Goal: Information Seeking & Learning: Learn about a topic

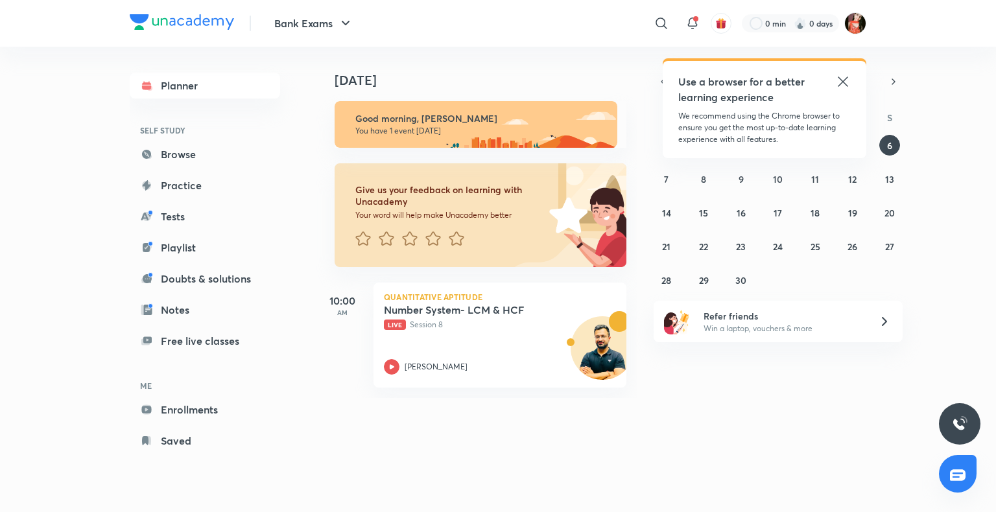
click at [840, 80] on icon at bounding box center [843, 82] width 10 height 10
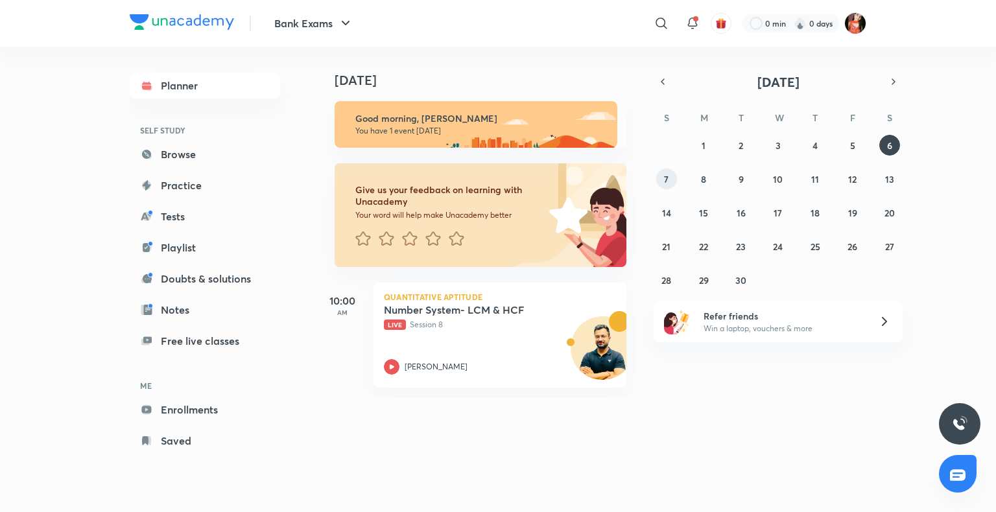
click at [669, 187] on button "7" at bounding box center [666, 179] width 21 height 21
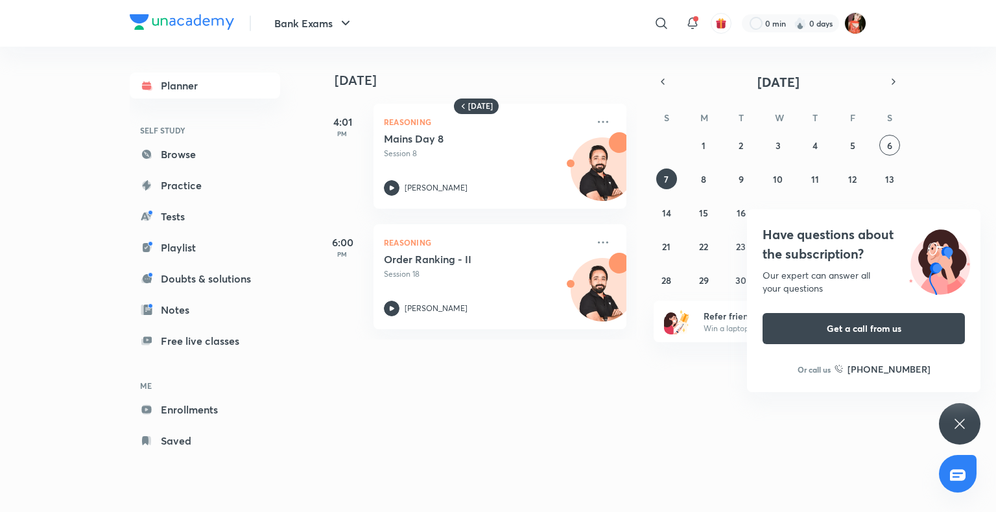
click at [936, 443] on div "Bank Exams ​ 0 min 0 days Planner SELF STUDY Browse Practice Tests Playlist Dou…" at bounding box center [498, 256] width 996 height 512
click at [940, 436] on div "Bank Exams ​ 0 min 0 days Planner SELF STUDY Browse Practice Tests Playlist Dou…" at bounding box center [498, 256] width 996 height 512
click at [950, 429] on div "Have questions about the subscription? Our expert can answer all your questions…" at bounding box center [960, 424] width 42 height 42
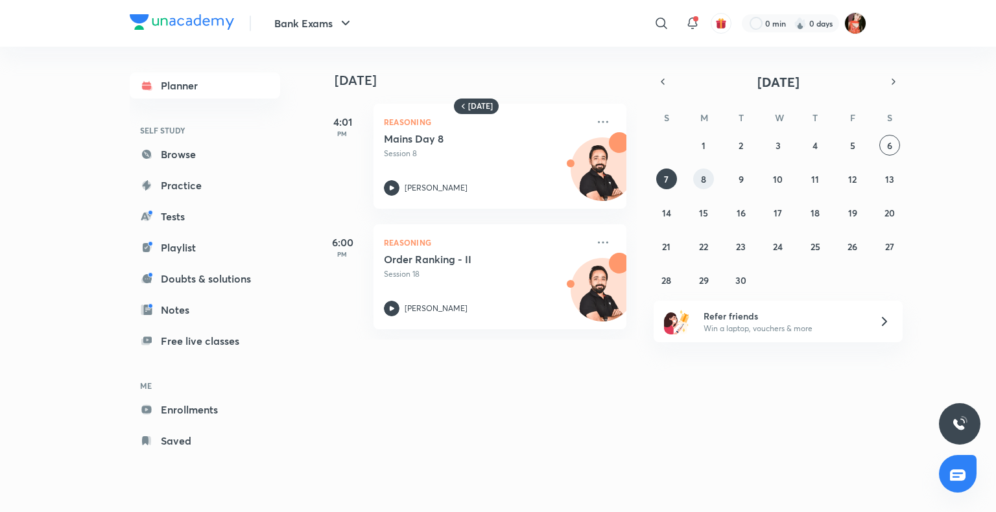
click at [699, 178] on button "8" at bounding box center [703, 179] width 21 height 21
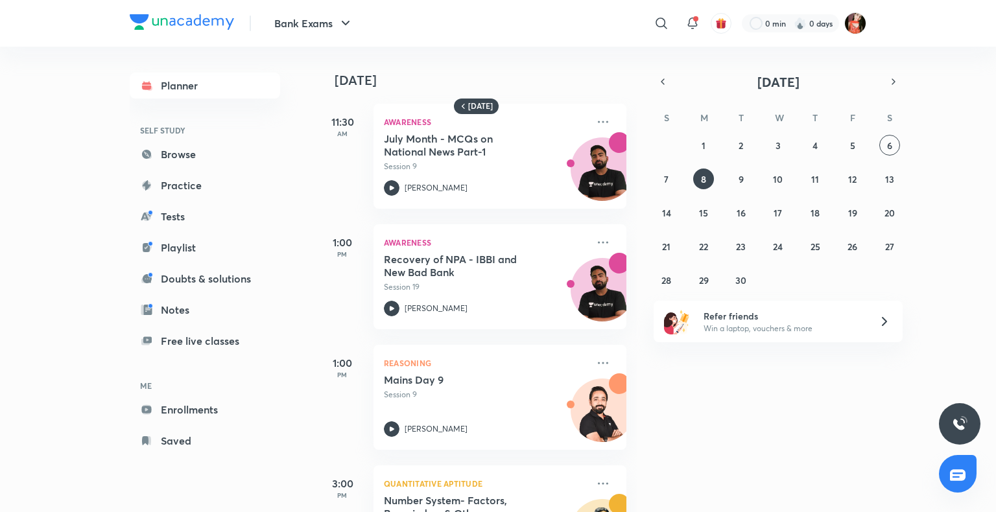
click at [764, 322] on h6 "Refer friends" at bounding box center [784, 316] width 160 height 14
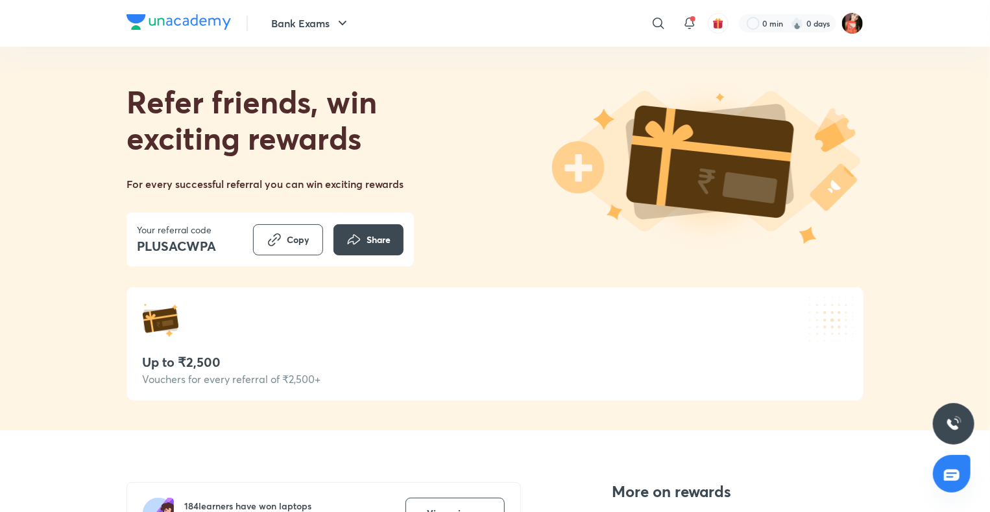
click at [289, 37] on div "Bank Exams ​ 0 min 0 days" at bounding box center [494, 23] width 737 height 47
click at [312, 30] on button "Bank Exams" at bounding box center [310, 23] width 95 height 26
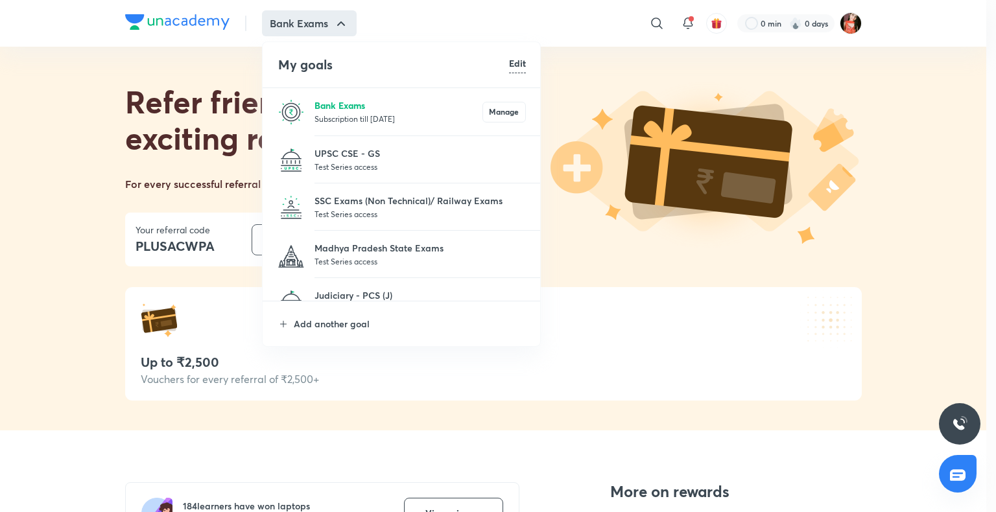
click at [345, 109] on p "Bank Exams" at bounding box center [399, 106] width 168 height 14
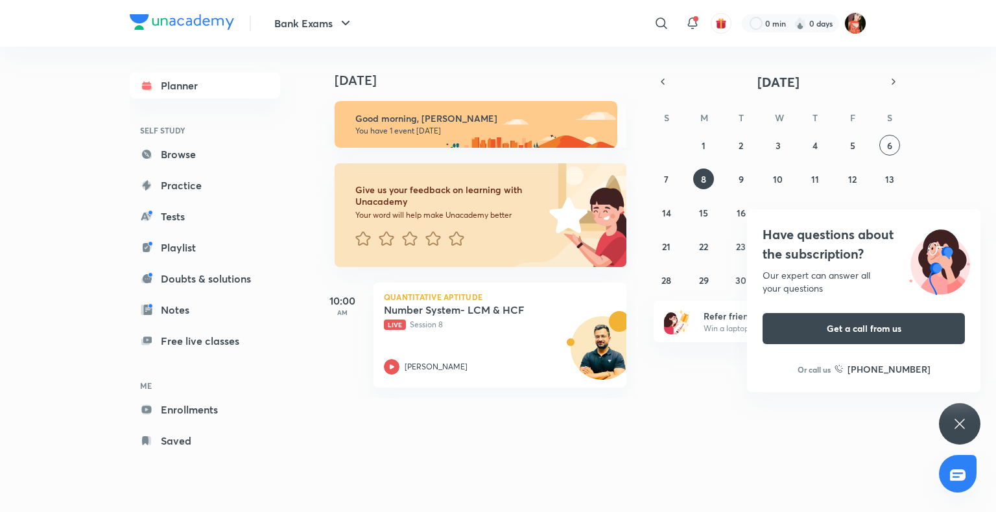
click at [955, 416] on icon at bounding box center [960, 424] width 16 height 16
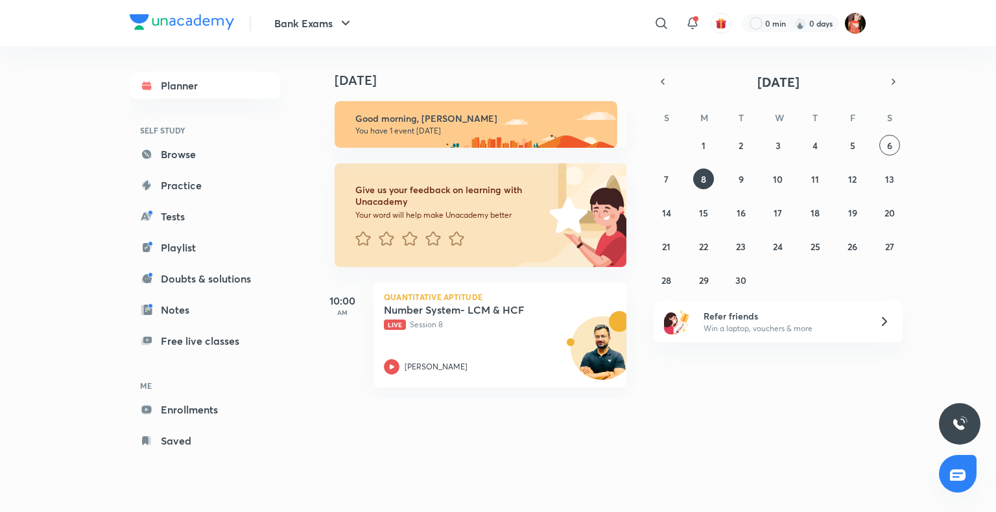
click at [888, 316] on icon at bounding box center [885, 322] width 16 height 16
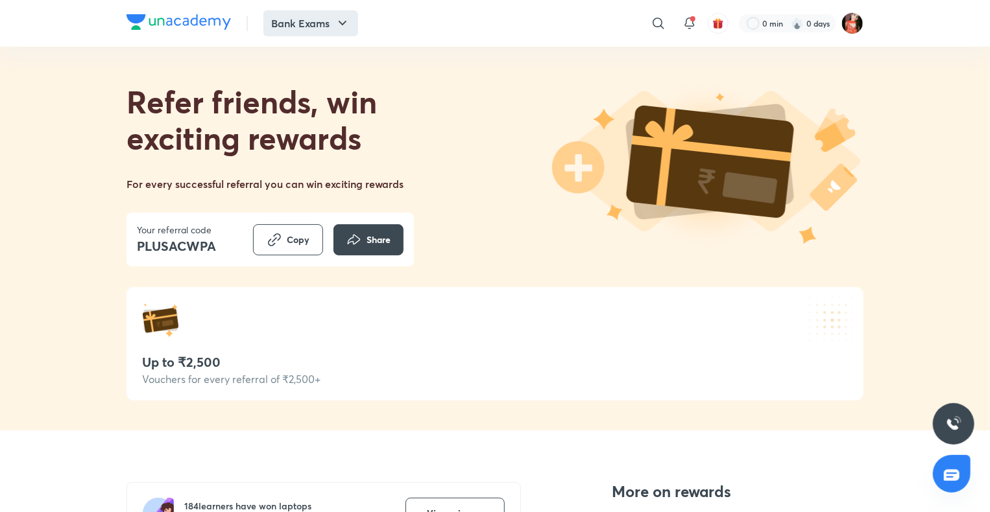
click at [315, 24] on button "Bank Exams" at bounding box center [310, 23] width 95 height 26
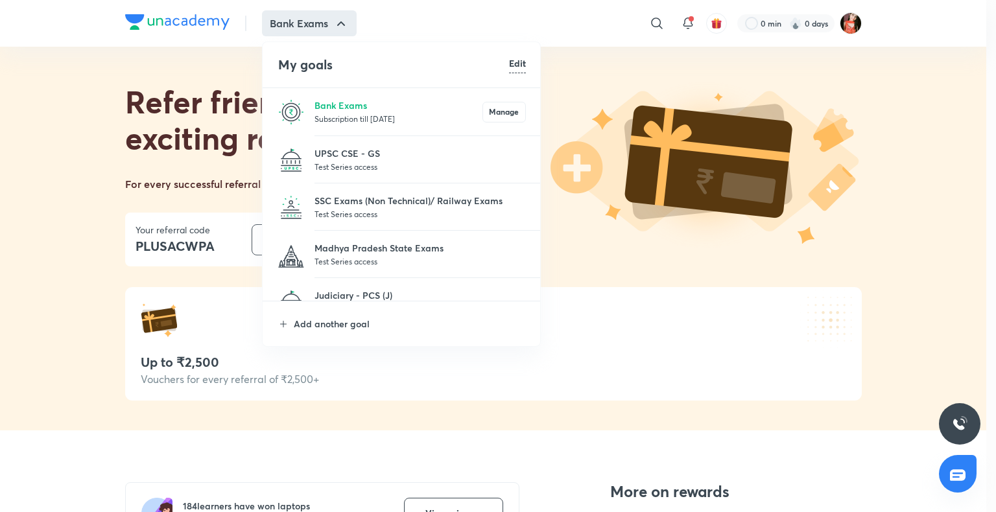
click at [324, 120] on p "Subscription till [DATE]" at bounding box center [399, 118] width 168 height 13
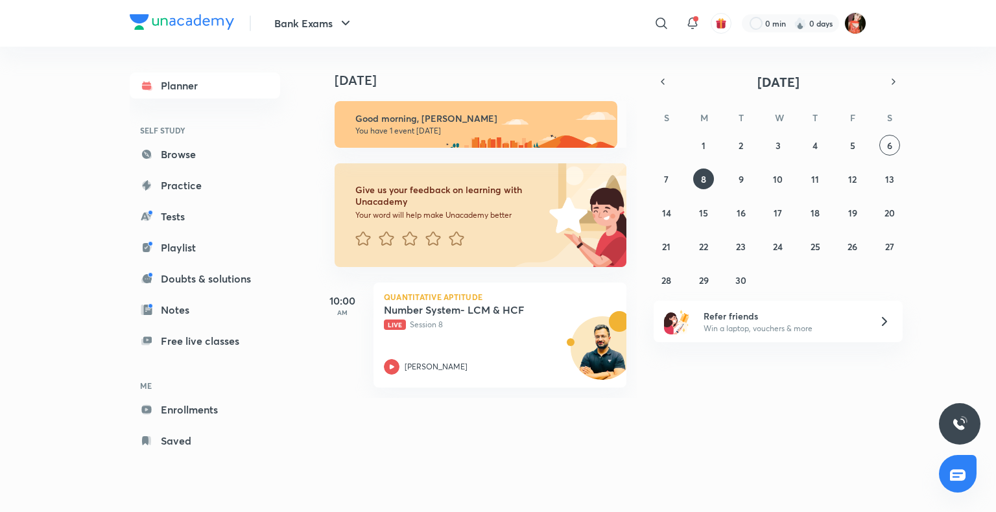
click at [877, 317] on icon at bounding box center [885, 322] width 16 height 16
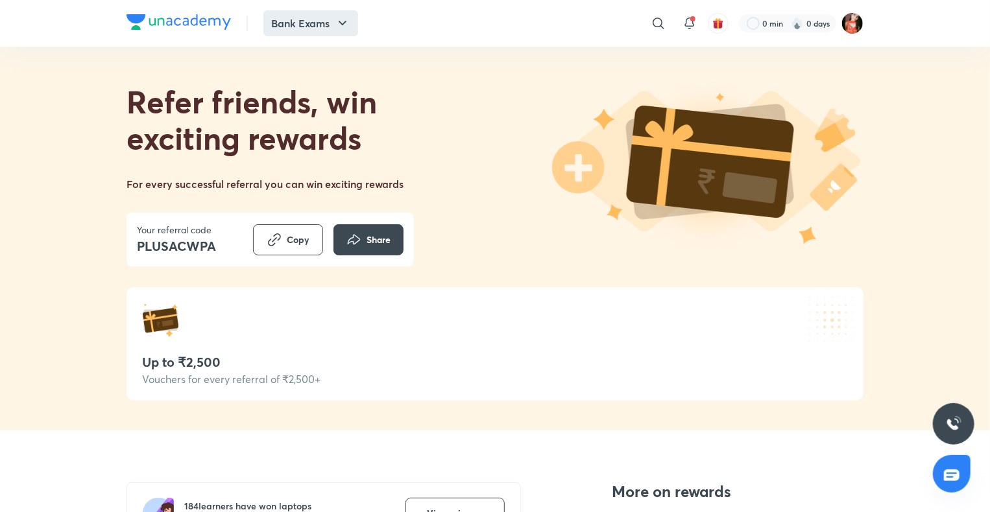
click at [314, 35] on button "Bank Exams" at bounding box center [310, 23] width 95 height 26
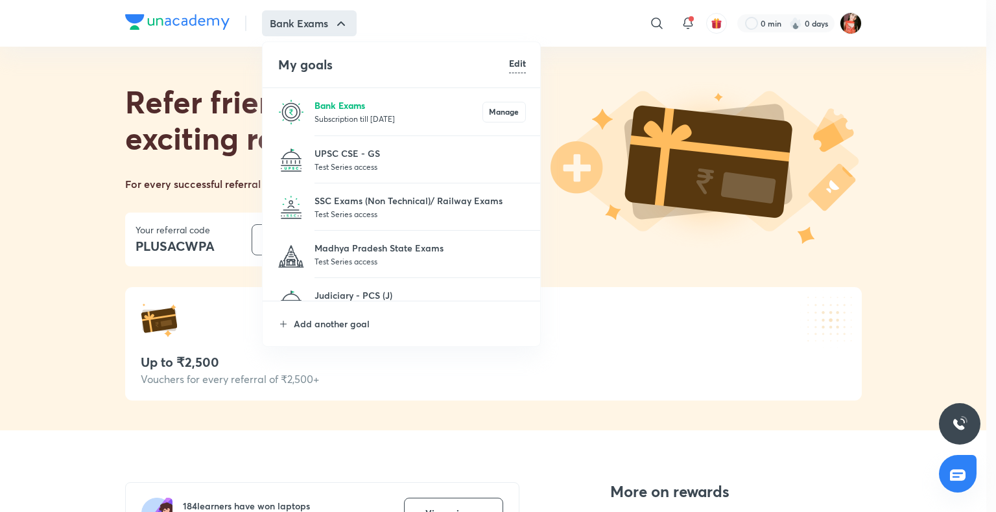
click at [352, 110] on p "Bank Exams" at bounding box center [399, 106] width 168 height 14
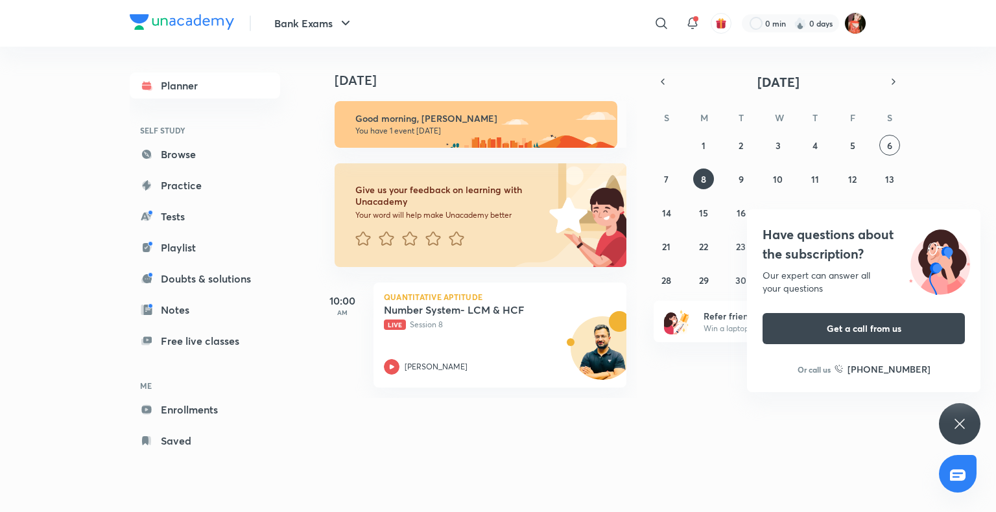
click at [958, 428] on icon at bounding box center [960, 424] width 16 height 16
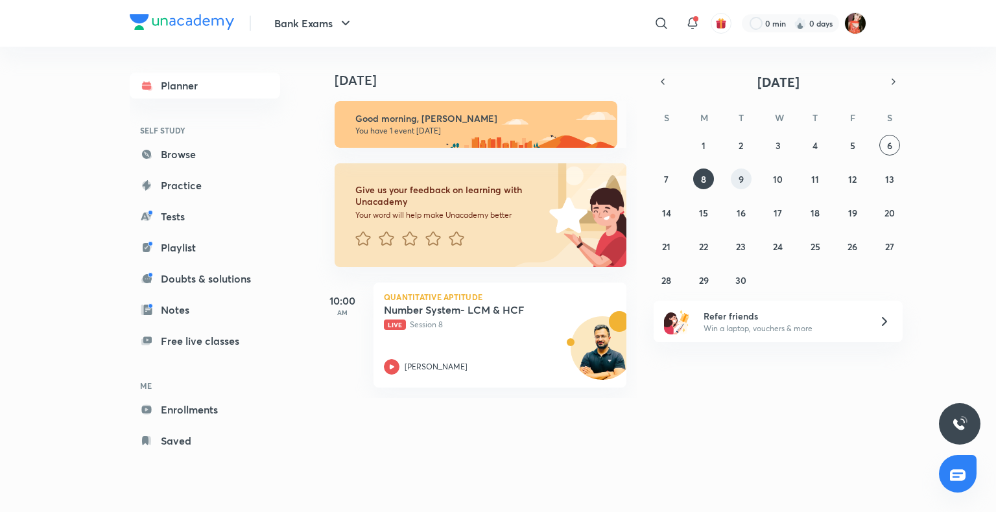
drag, startPoint x: 726, startPoint y: 185, endPoint x: 735, endPoint y: 174, distance: 13.9
click at [731, 181] on div "31 1 2 3 4 5 6 7 8 9 10 11 12 13 14 15 16 17 18 19 20 21 22 23 24 25 26 27 28 2…" at bounding box center [778, 213] width 249 height 156
click at [739, 167] on div "31 1 2 3 4 5 6 7 8 9 10 11 12 13 14 15 16 17 18 19 20 21 22 23 24 25 26 27 28 2…" at bounding box center [778, 213] width 249 height 156
click at [744, 184] on button "9" at bounding box center [741, 179] width 21 height 21
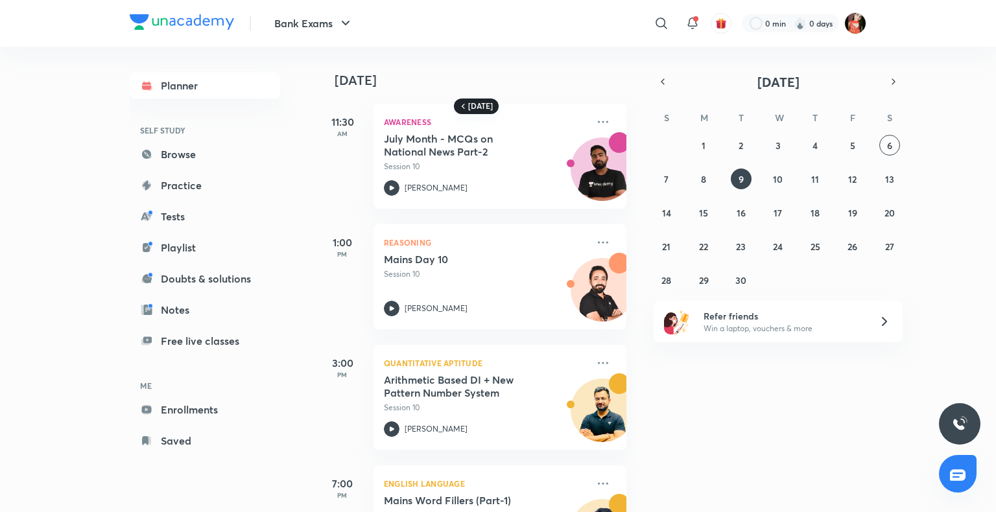
click at [494, 110] on div "[DATE]" at bounding box center [476, 107] width 45 height 16
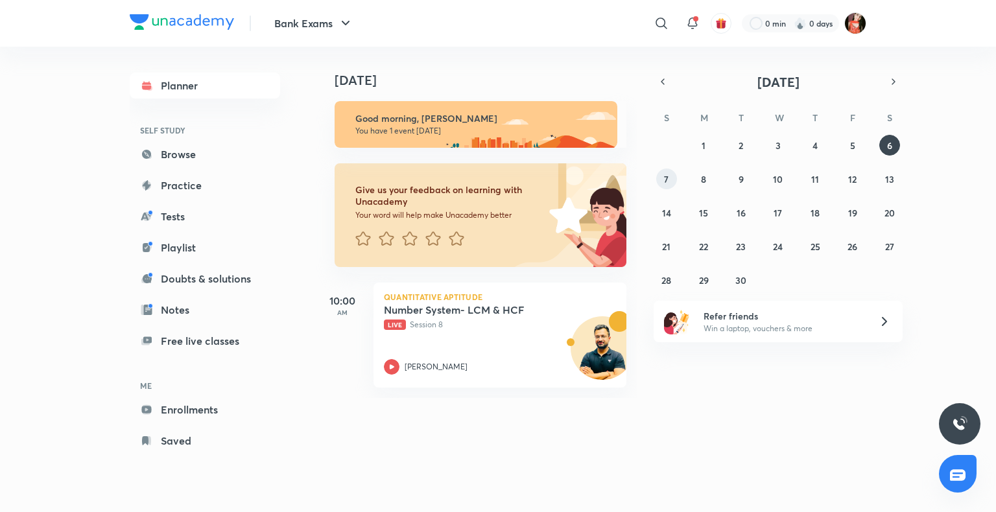
click at [662, 178] on button "7" at bounding box center [666, 179] width 21 height 21
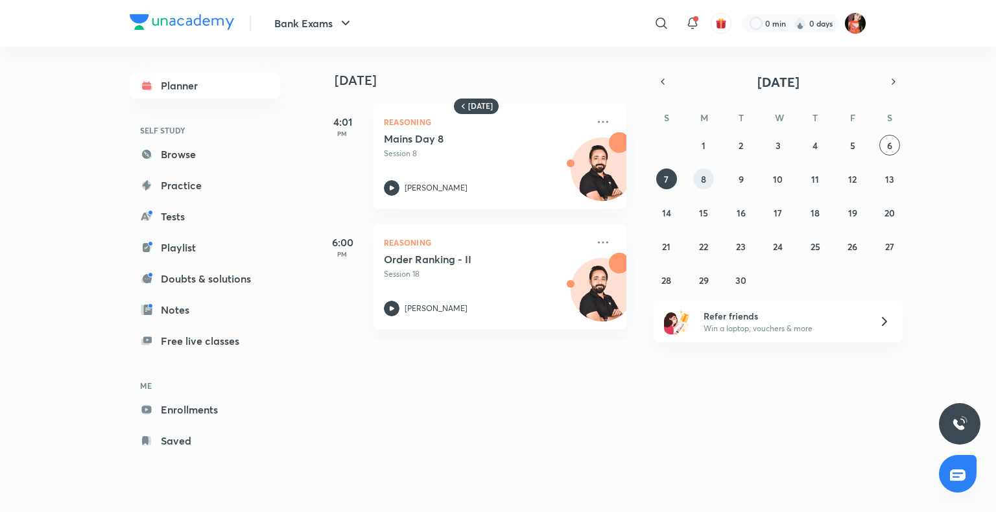
click at [703, 180] on abbr "8" at bounding box center [703, 179] width 5 height 12
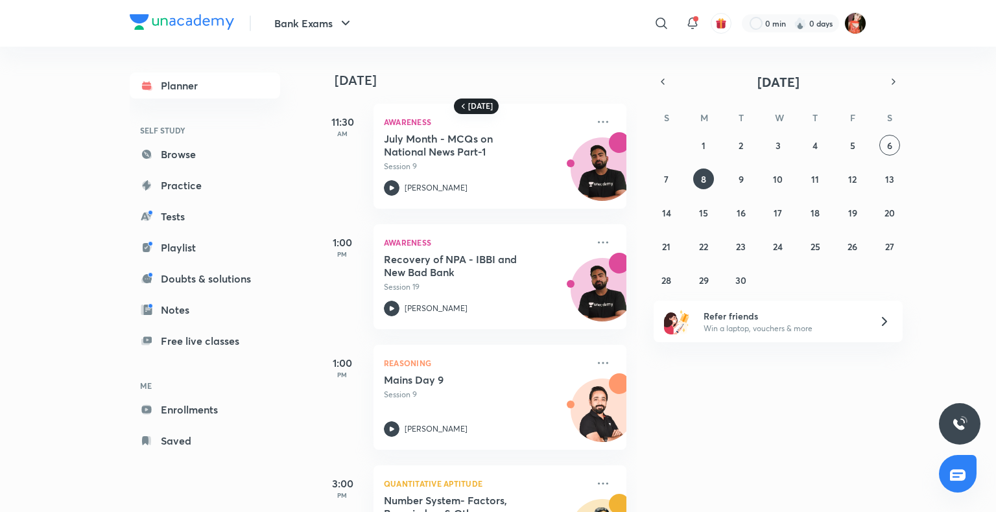
click at [482, 107] on h6 "[DATE]" at bounding box center [480, 106] width 25 height 10
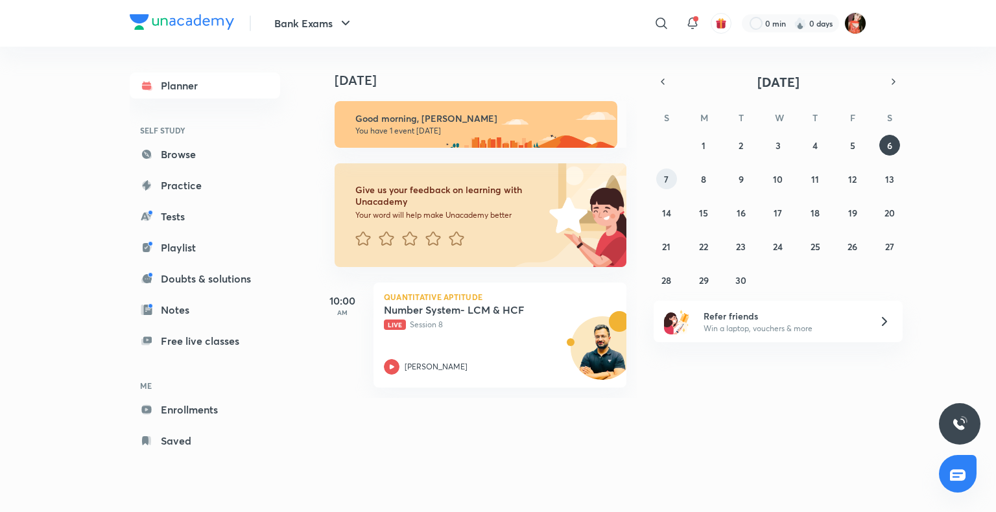
click at [664, 179] on abbr "7" at bounding box center [666, 179] width 5 height 12
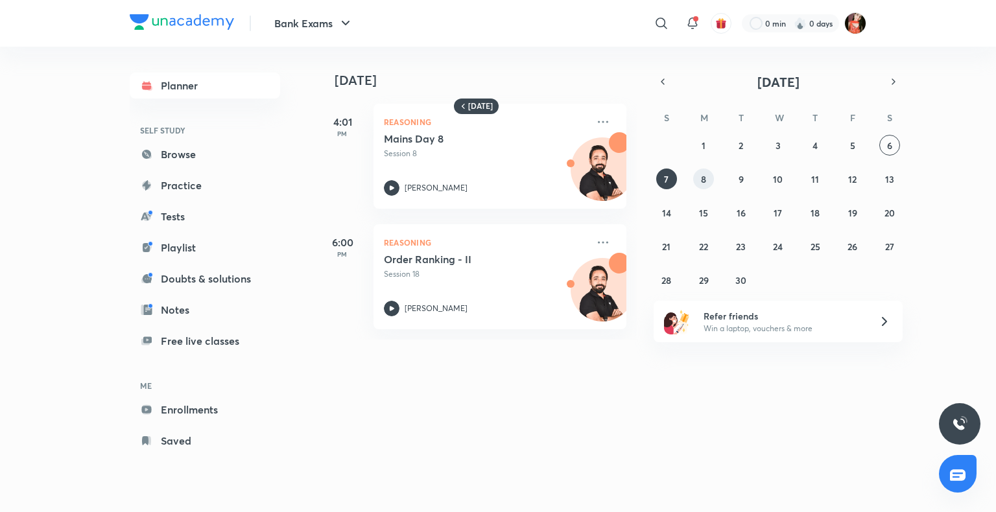
click at [707, 180] on button "8" at bounding box center [703, 179] width 21 height 21
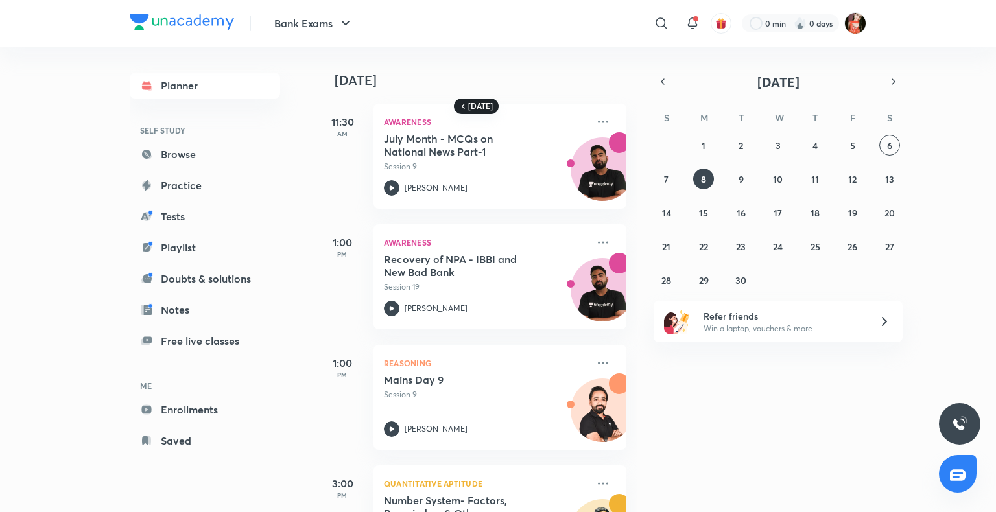
click at [490, 105] on h6 "[DATE]" at bounding box center [480, 106] width 25 height 10
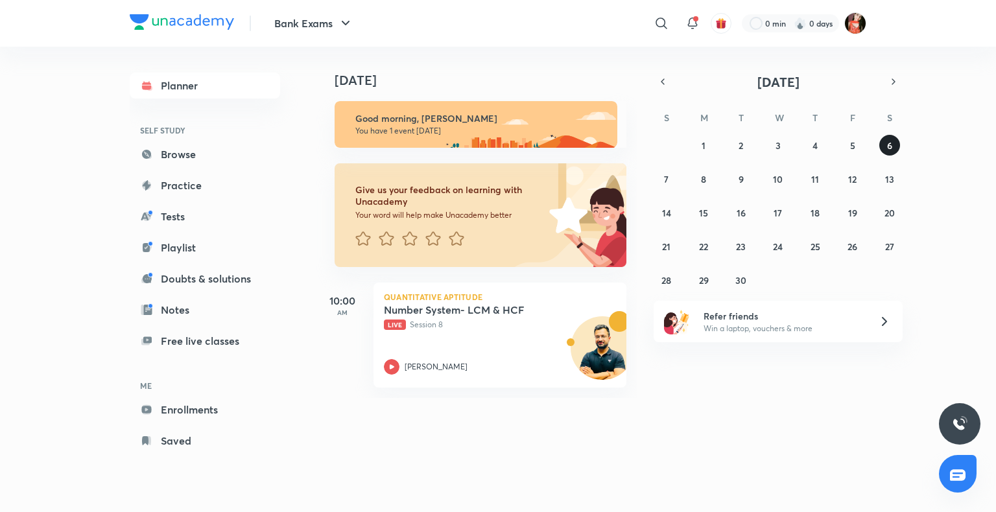
click at [888, 147] on abbr "6" at bounding box center [889, 145] width 5 height 12
click at [669, 176] on button "7" at bounding box center [666, 179] width 21 height 21
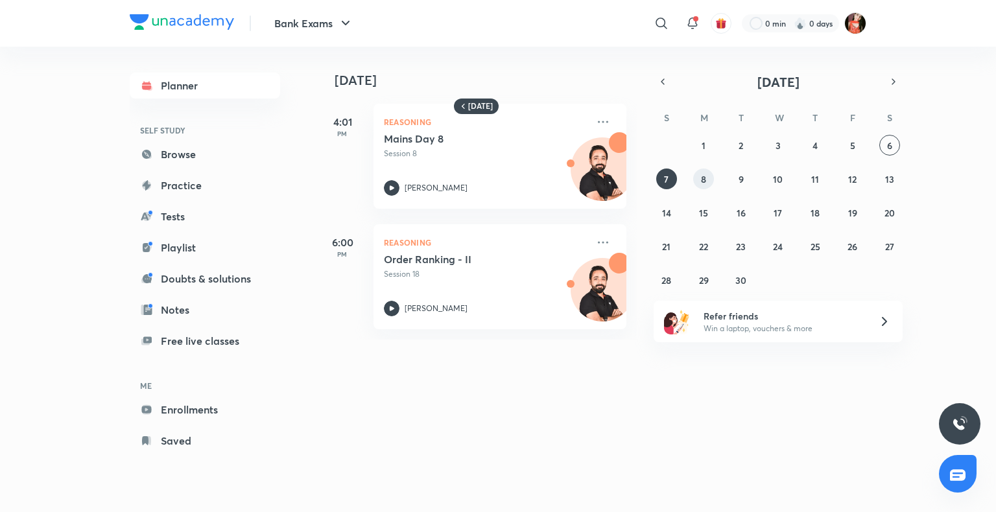
click at [702, 178] on abbr "8" at bounding box center [703, 179] width 5 height 12
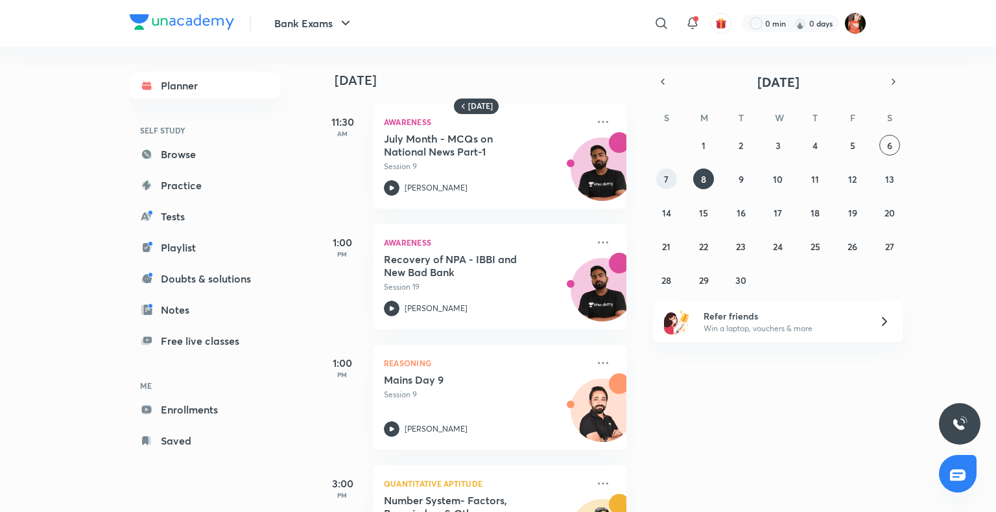
click at [671, 180] on button "7" at bounding box center [666, 179] width 21 height 21
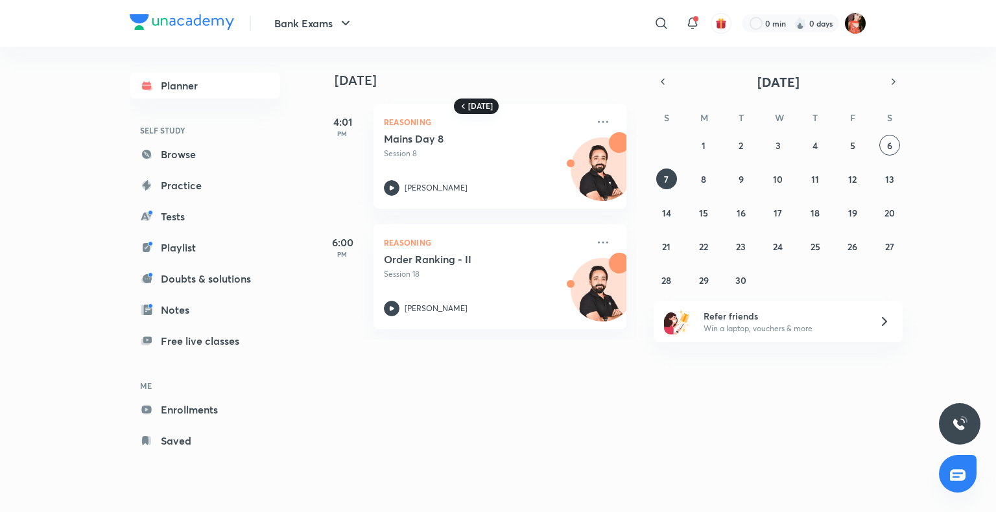
click at [490, 102] on div "[DATE]" at bounding box center [476, 107] width 45 height 16
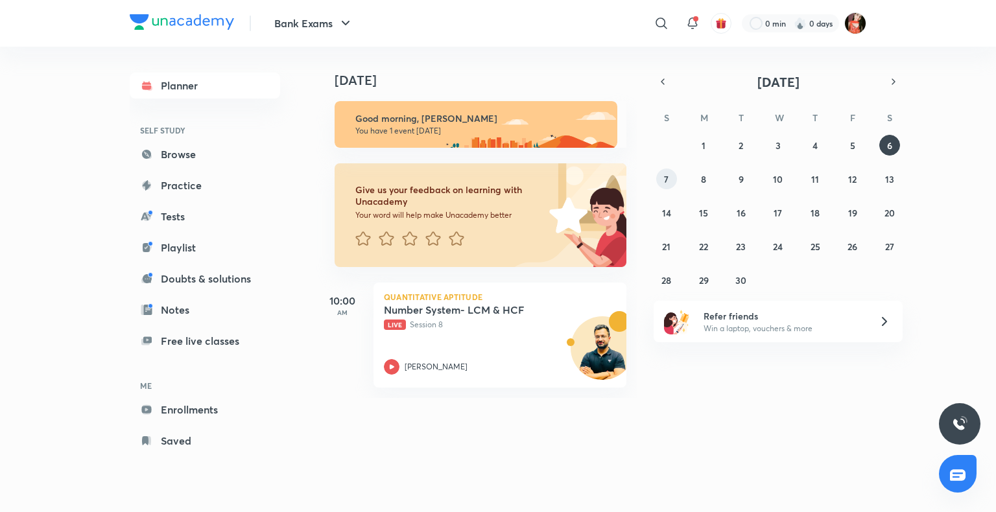
click at [669, 180] on button "7" at bounding box center [666, 179] width 21 height 21
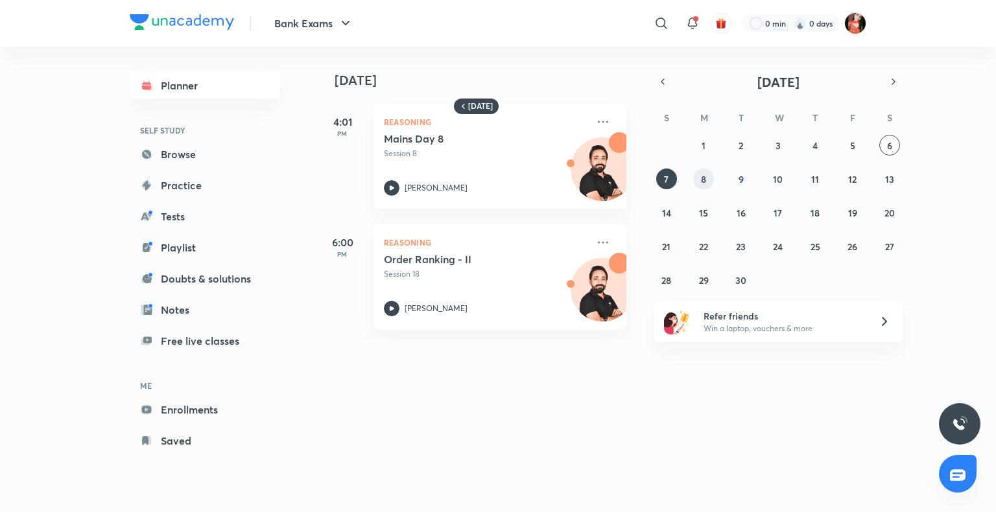
click at [699, 183] on button "8" at bounding box center [703, 179] width 21 height 21
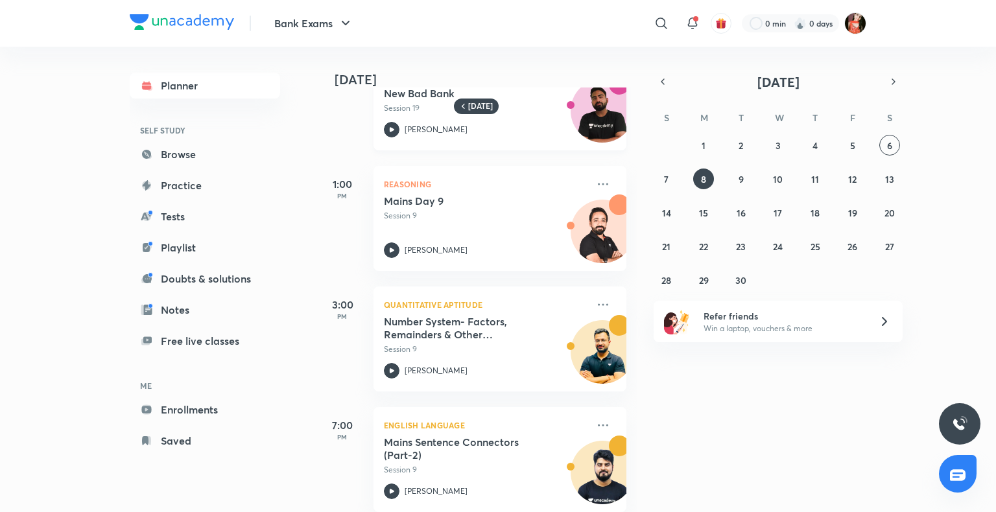
scroll to position [199, 0]
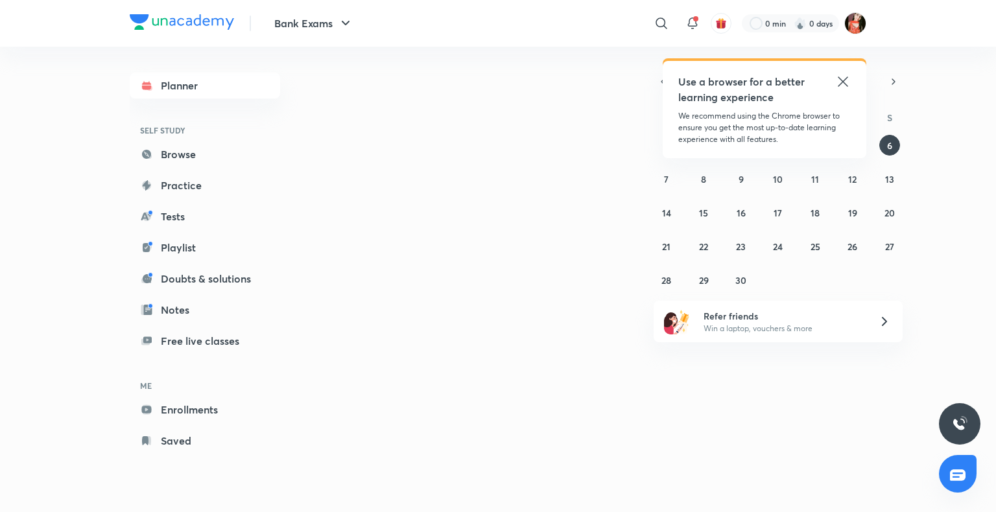
click at [840, 82] on icon at bounding box center [843, 82] width 16 height 16
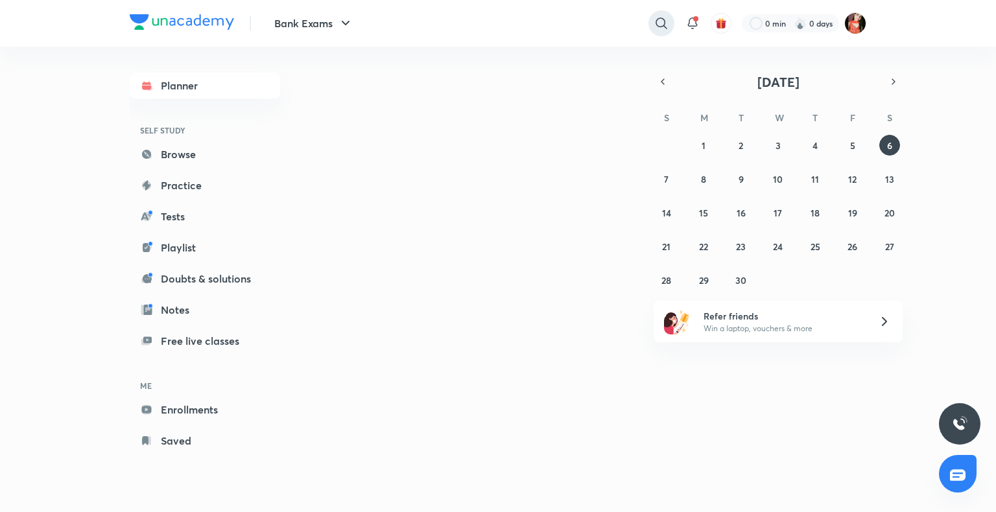
click at [663, 29] on icon at bounding box center [662, 24] width 16 height 16
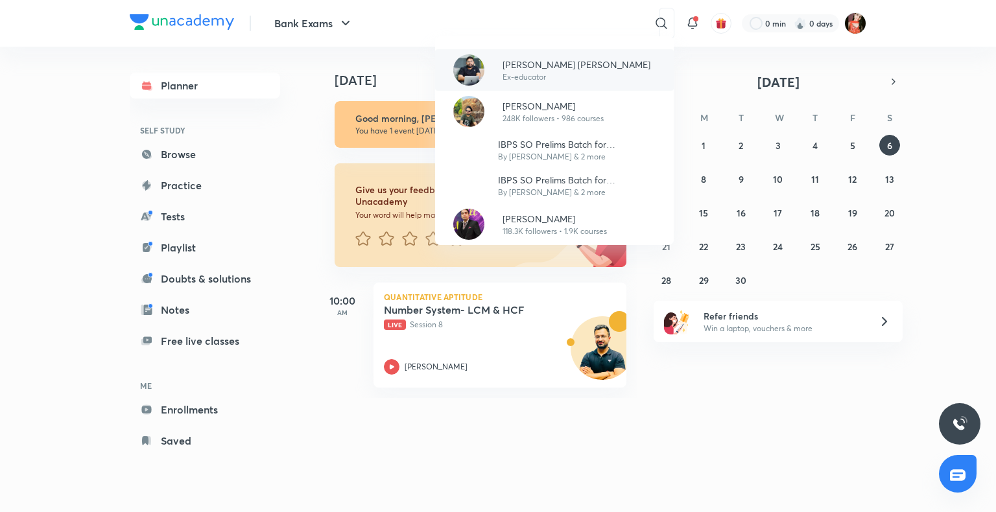
click at [493, 69] on div "Arun Singh Rawat Ex-educator" at bounding box center [571, 70] width 158 height 25
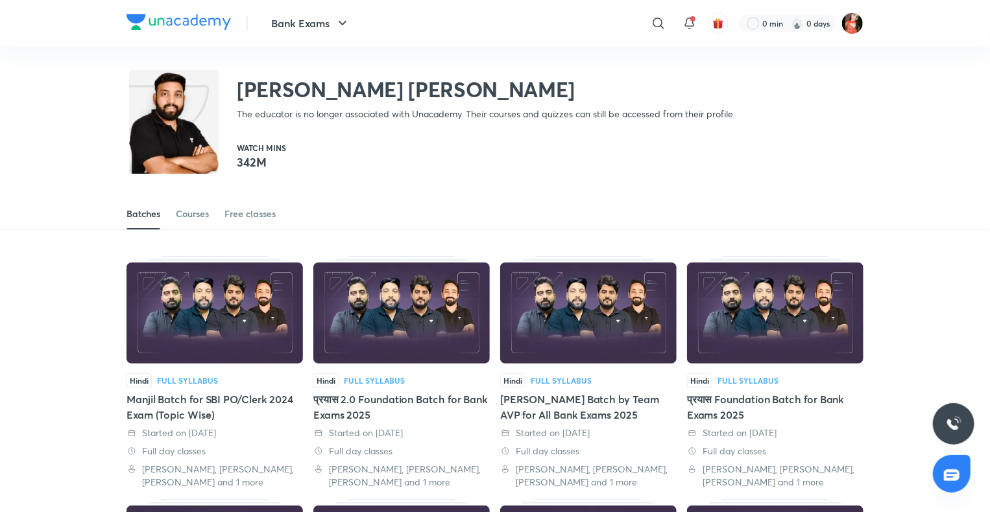
click at [211, 216] on div "Batches Courses Free classes" at bounding box center [494, 213] width 737 height 31
click at [200, 215] on div "Courses" at bounding box center [192, 214] width 33 height 13
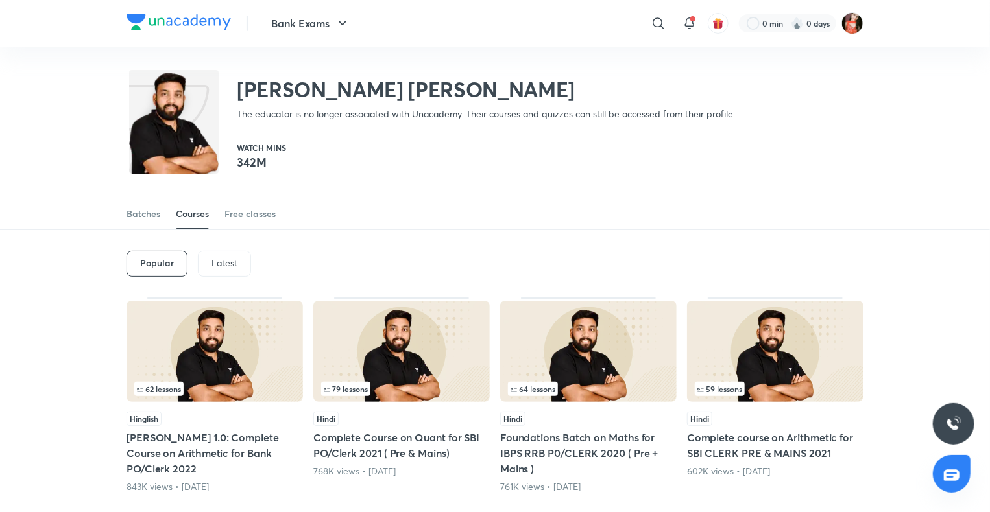
click at [228, 258] on p "Latest" at bounding box center [224, 263] width 26 height 10
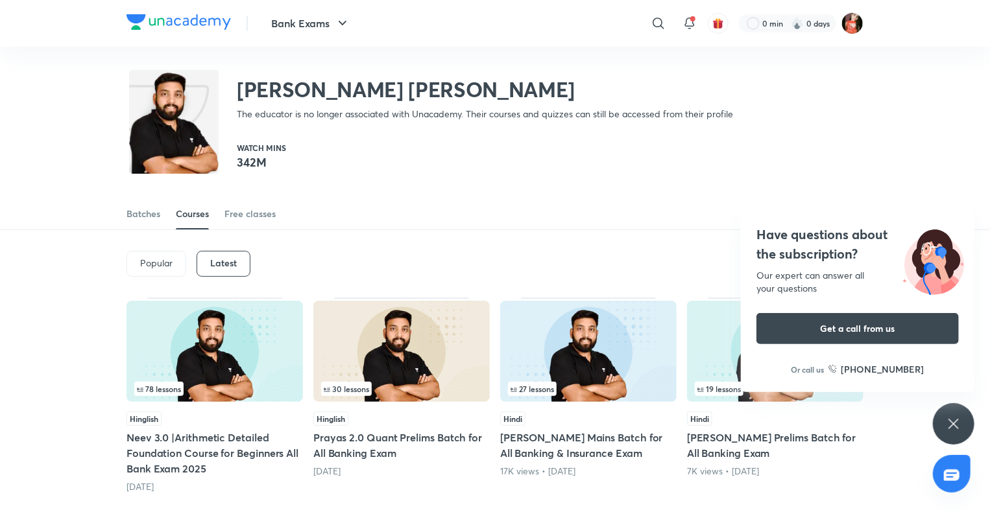
click at [942, 425] on div "Have questions about the subscription? Our expert can answer all your questions…" at bounding box center [953, 424] width 42 height 42
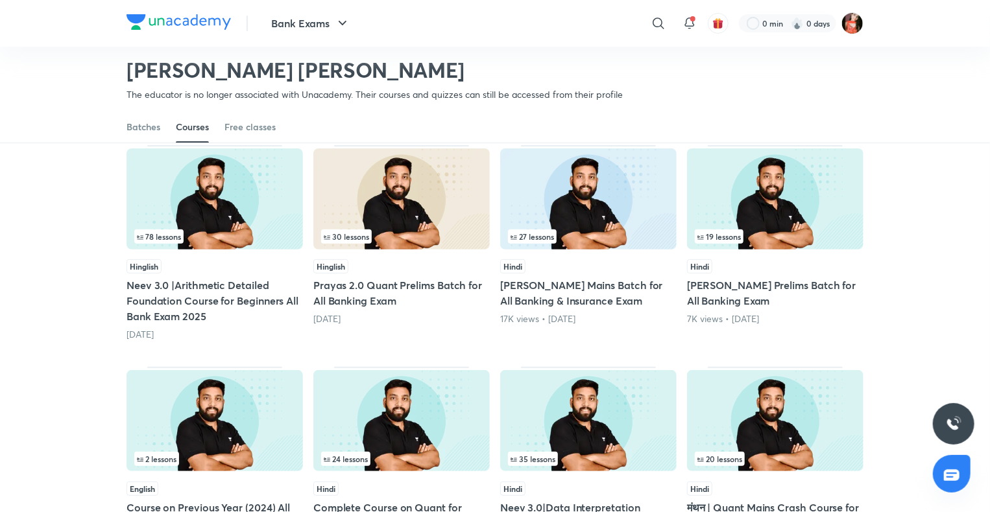
scroll to position [121, 0]
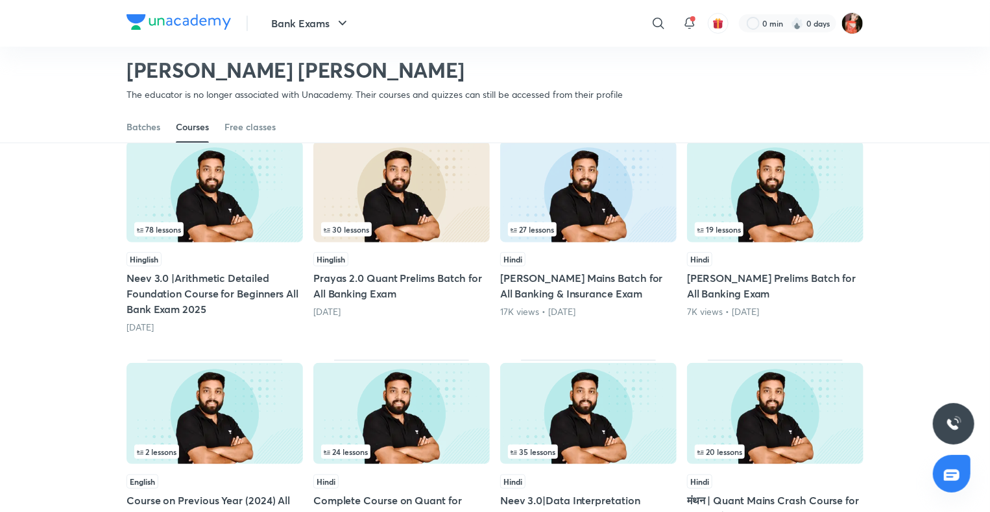
click at [177, 296] on h5 "Neev 3.0 |Arithmetic Detailed Foundation Course for Beginners All Bank Exam 2025" at bounding box center [214, 293] width 176 height 47
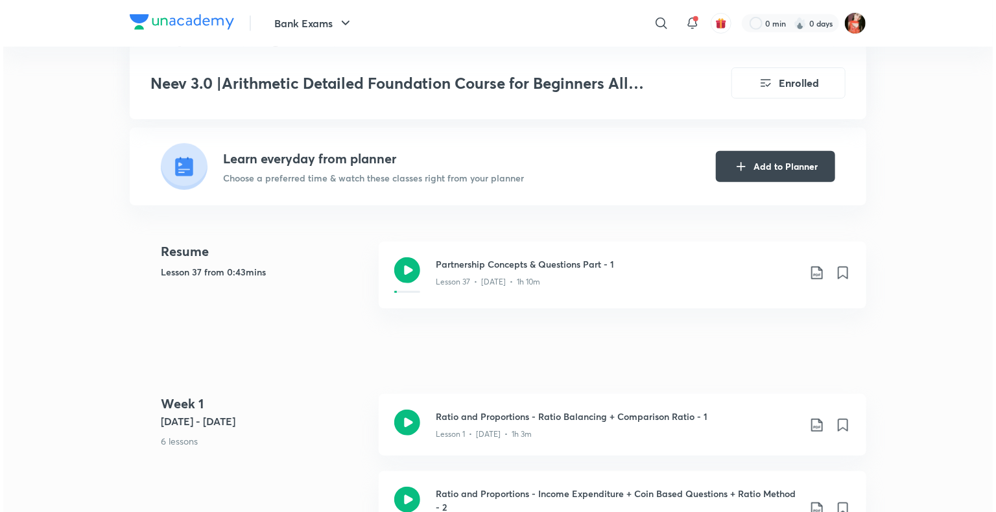
scroll to position [519, 0]
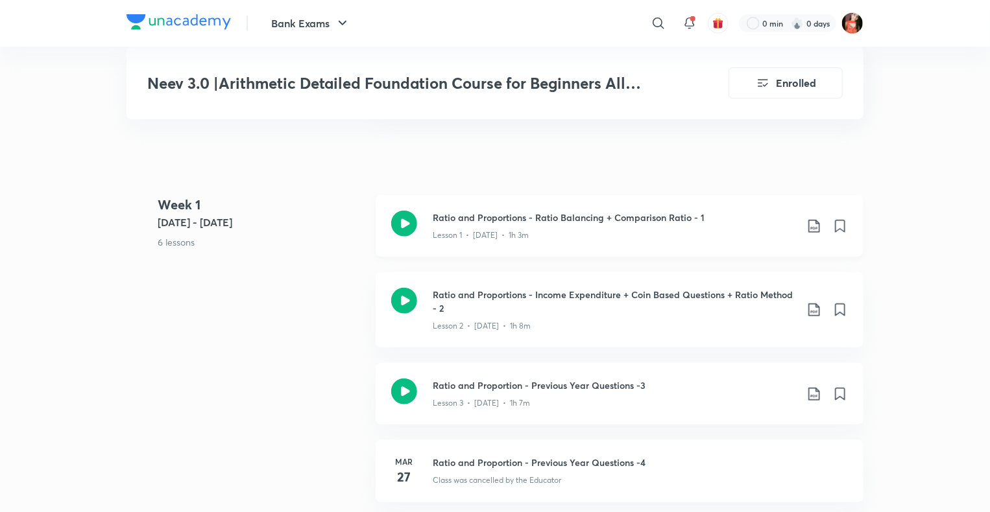
click at [816, 220] on icon at bounding box center [813, 226] width 11 height 13
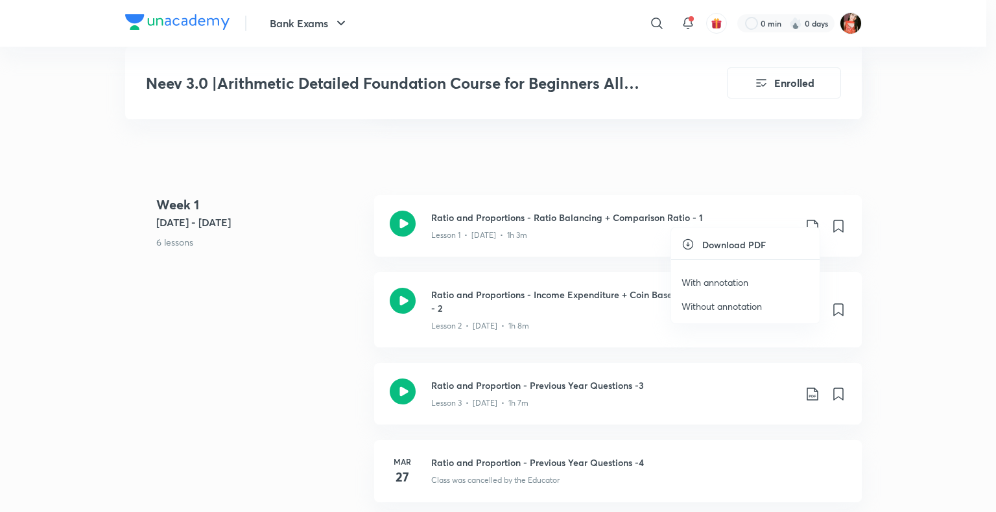
click at [745, 303] on p "Without annotation" at bounding box center [722, 307] width 80 height 14
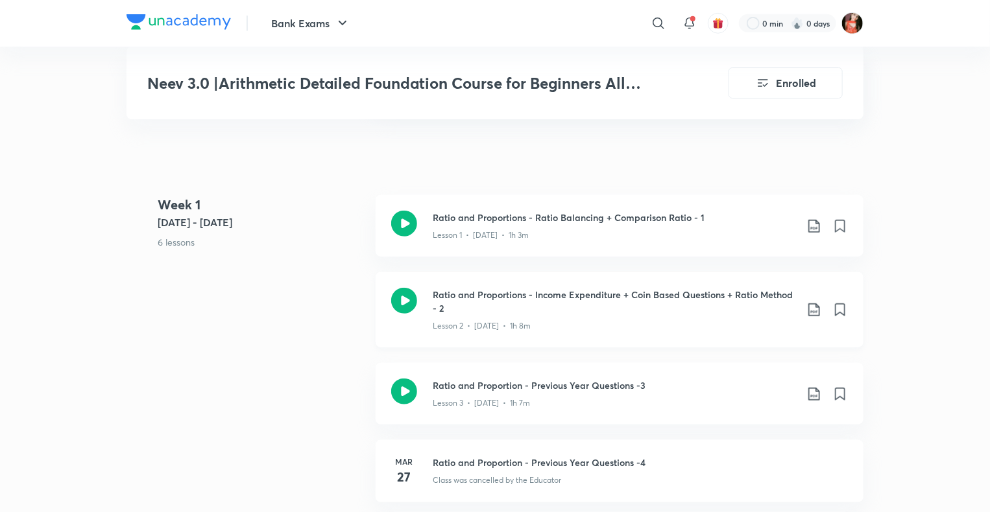
click at [815, 303] on icon at bounding box center [813, 309] width 11 height 13
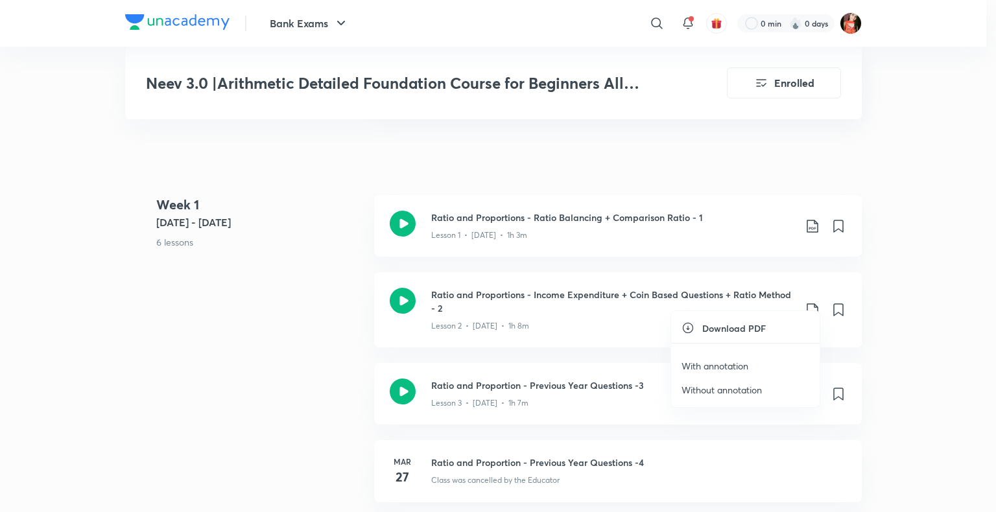
click at [752, 385] on p "Without annotation" at bounding box center [722, 390] width 80 height 14
